Goal: Find specific page/section: Find specific page/section

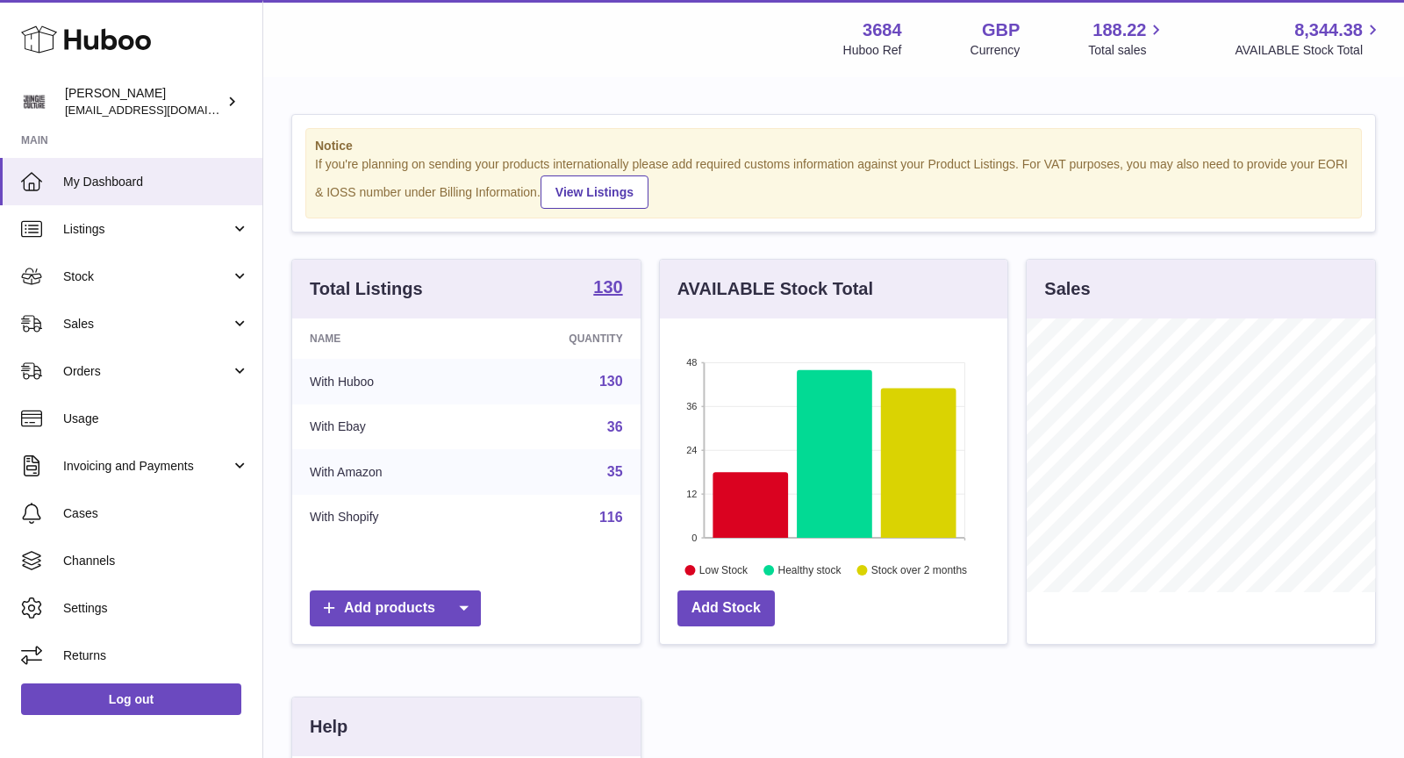
scroll to position [273, 348]
click at [133, 321] on span "Sales" at bounding box center [147, 324] width 168 height 17
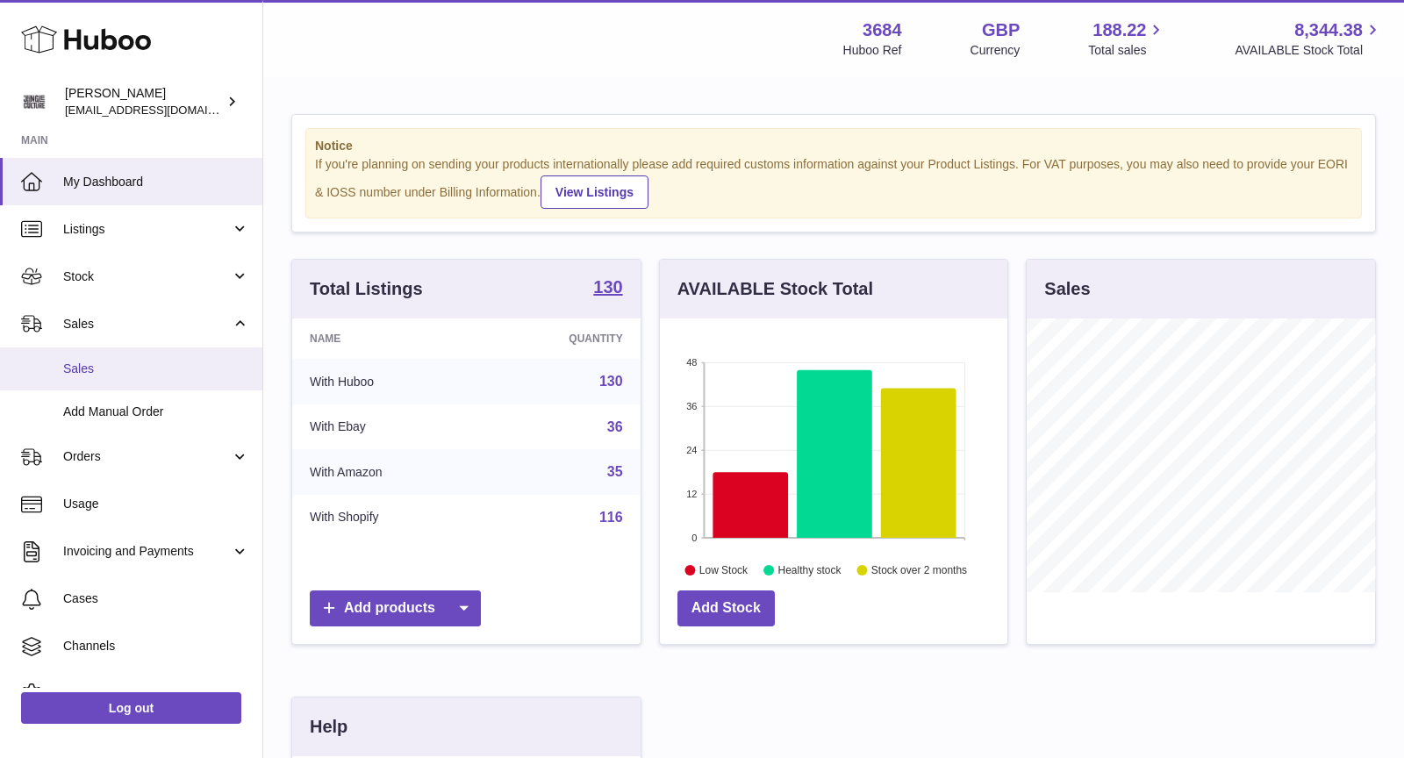
click at [147, 369] on span "Sales" at bounding box center [156, 369] width 186 height 17
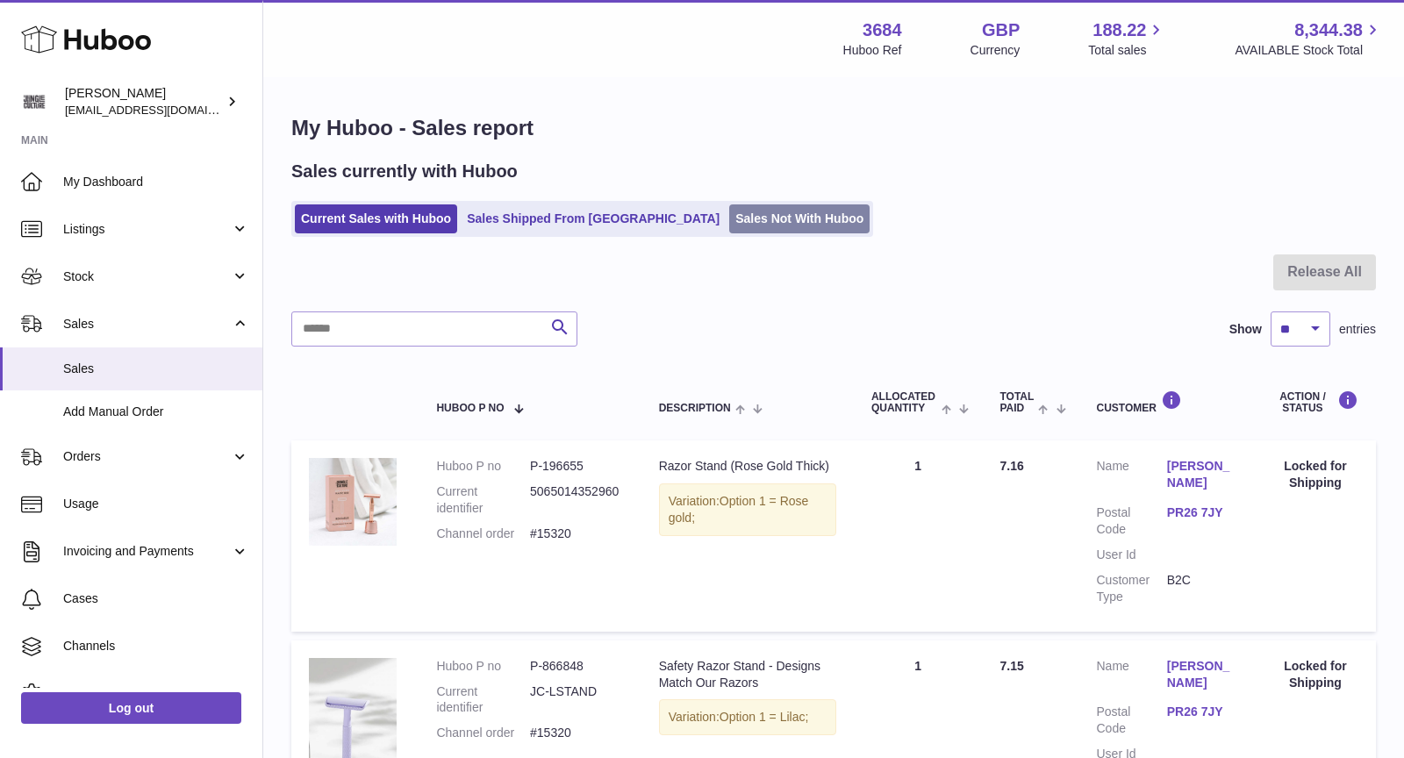
click at [729, 226] on link "Sales Not With Huboo" at bounding box center [799, 218] width 140 height 29
